Goal: Information Seeking & Learning: Learn about a topic

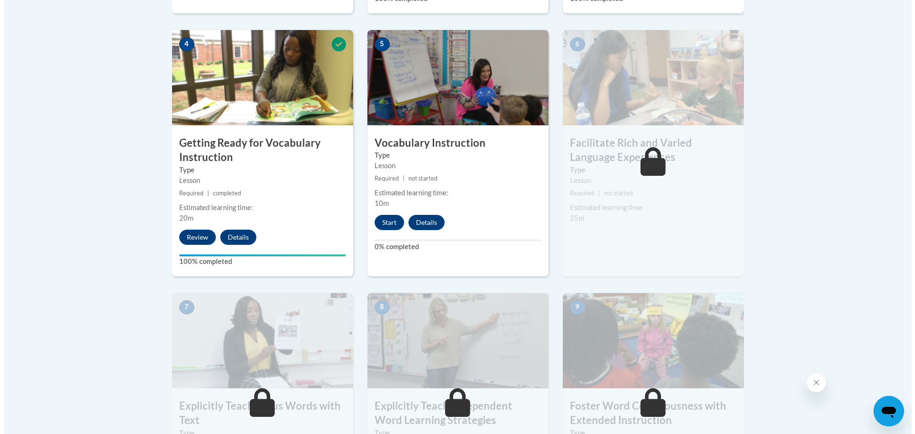
scroll to position [559, 0]
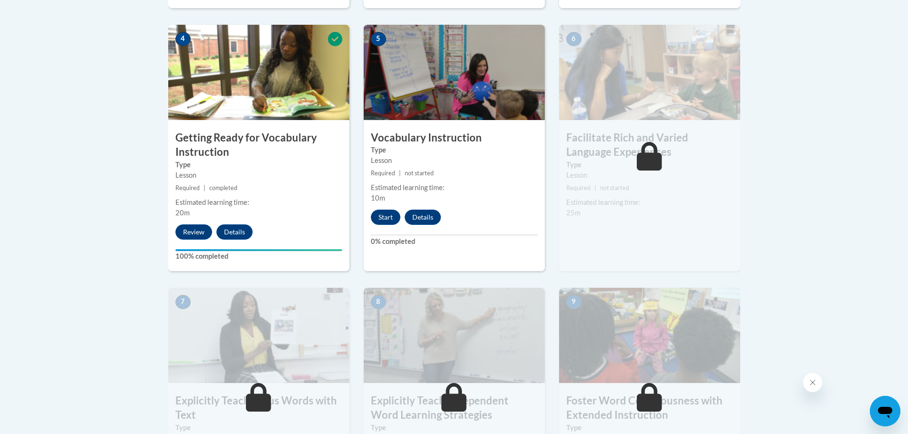
click at [376, 225] on div "5 Vocabulary Instruction Type Lesson Required | not started Estimated learning …" at bounding box center [454, 148] width 181 height 247
click at [381, 217] on button "Start" at bounding box center [386, 217] width 30 height 15
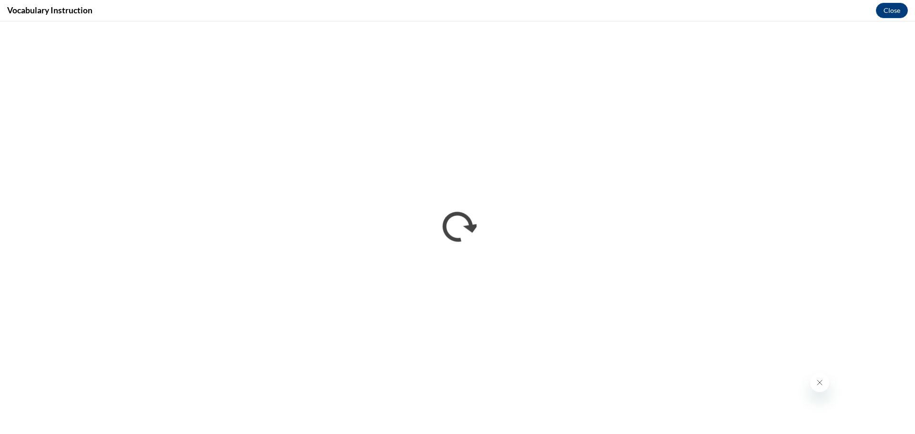
scroll to position [0, 0]
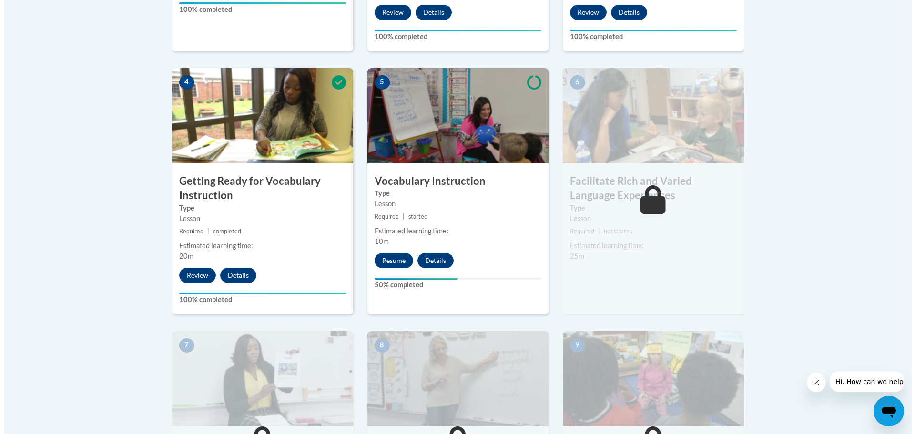
scroll to position [517, 0]
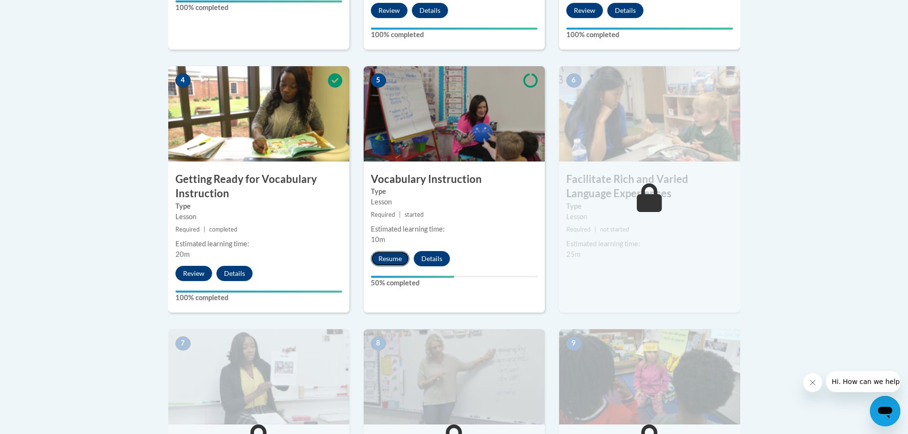
click at [385, 264] on button "Resume" at bounding box center [390, 258] width 39 height 15
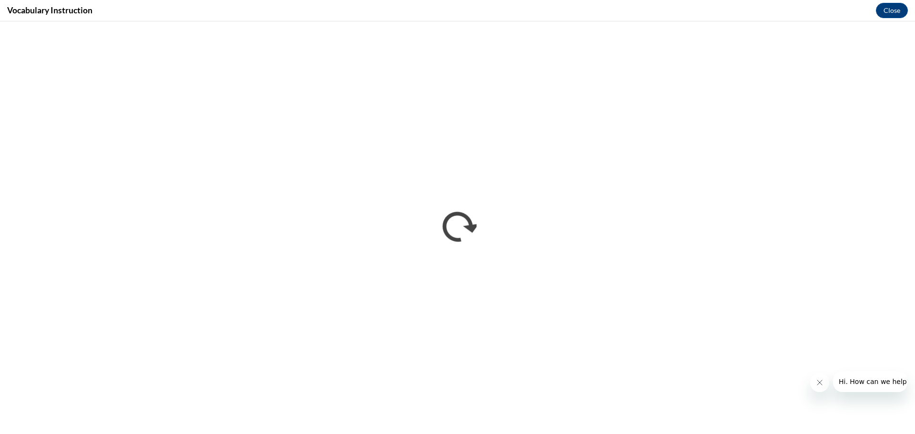
scroll to position [0, 0]
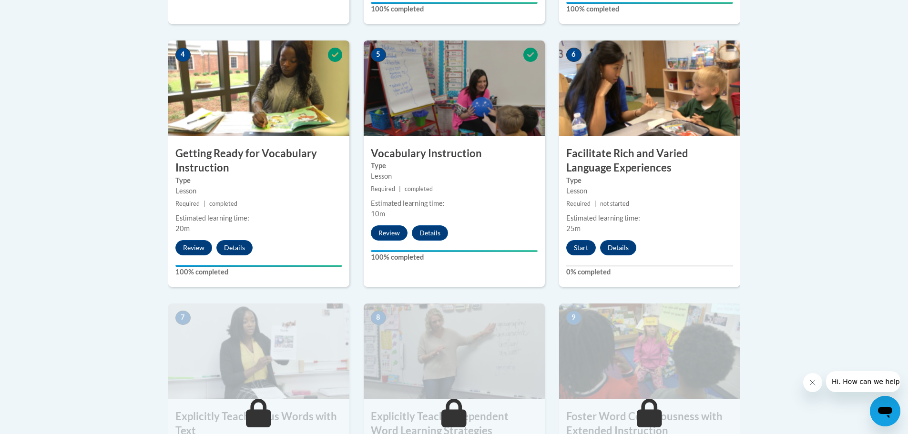
scroll to position [545, 0]
